Goal: Task Accomplishment & Management: Manage account settings

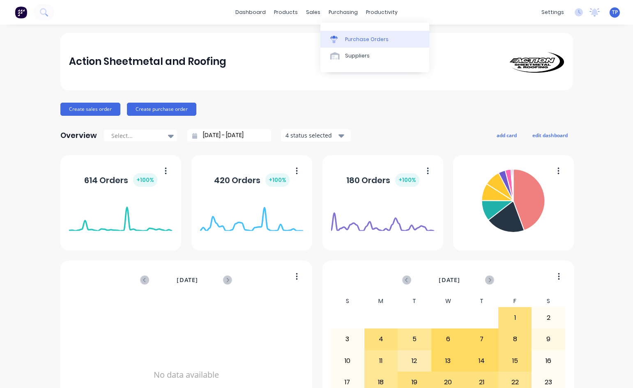
click at [357, 36] on div "Purchase Orders" at bounding box center [367, 39] width 44 height 7
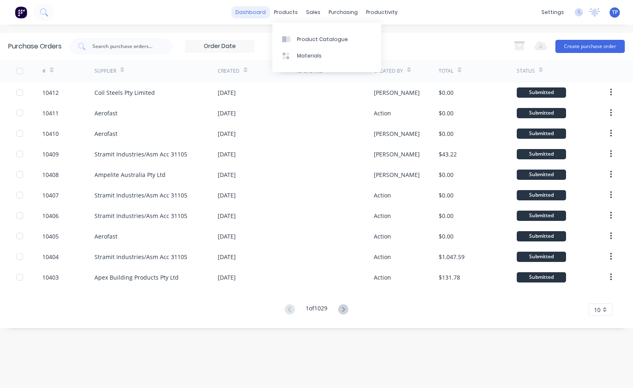
click at [262, 10] on link "dashboard" at bounding box center [250, 12] width 39 height 12
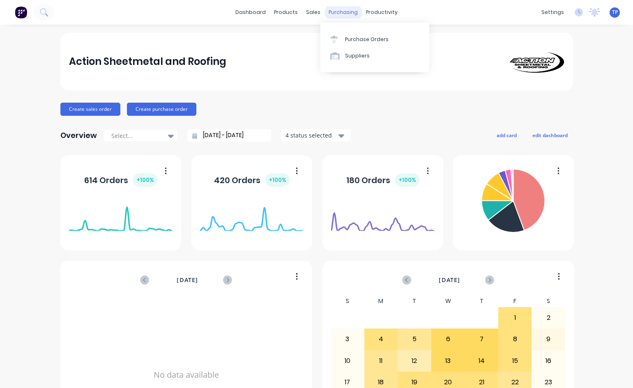
click at [343, 12] on div "purchasing" at bounding box center [342, 12] width 37 height 12
click at [357, 53] on div "Suppliers" at bounding box center [357, 55] width 25 height 7
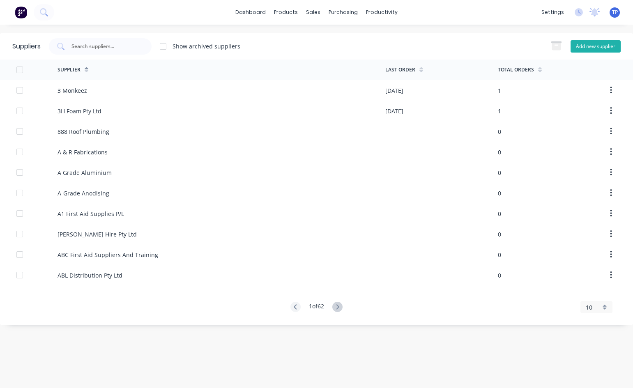
click at [589, 43] on button "Add new supplier" at bounding box center [595, 46] width 50 height 12
select select "AU"
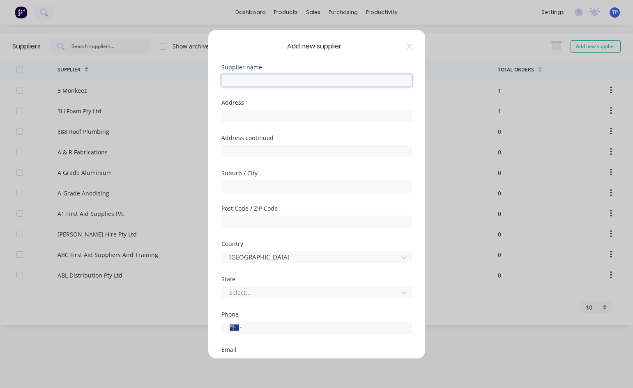
drag, startPoint x: 296, startPoint y: 77, endPoint x: 307, endPoint y: 95, distance: 21.8
click at [296, 77] on input "text" at bounding box center [316, 80] width 190 height 12
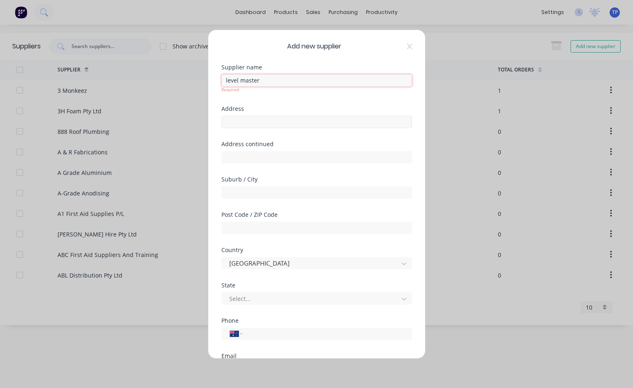
type input "level master"
click at [279, 120] on input "text" at bounding box center [316, 122] width 190 height 12
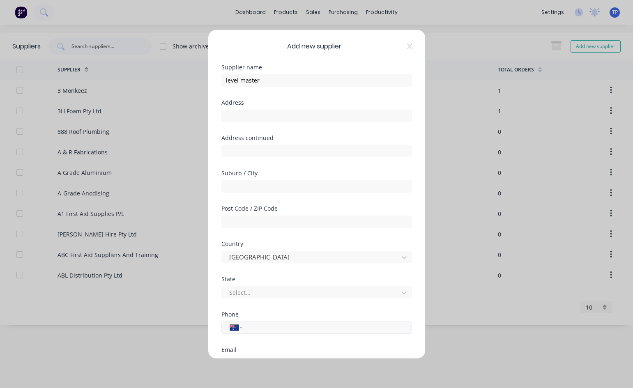
click at [254, 330] on input "tel" at bounding box center [325, 327] width 155 height 9
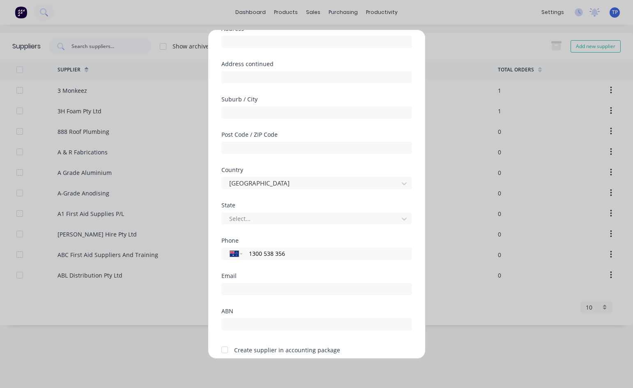
scroll to position [108, 0]
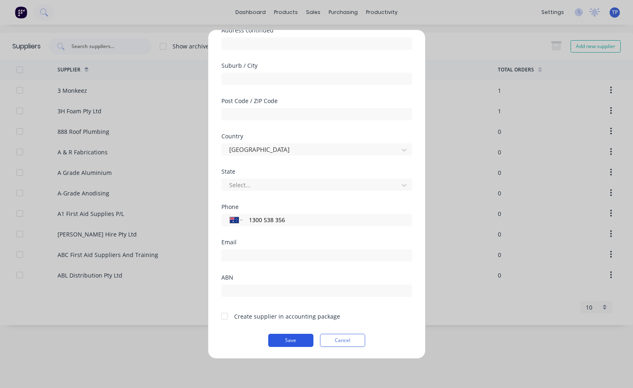
type input "1300 538 356"
click at [277, 342] on button "Save" at bounding box center [290, 340] width 45 height 13
